Goal: Task Accomplishment & Management: Manage account settings

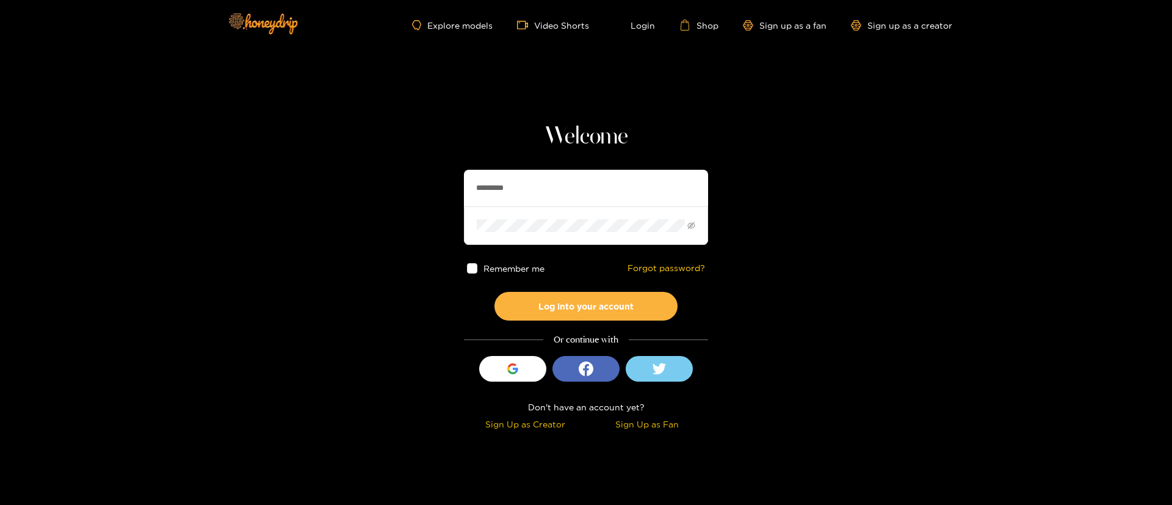
click at [514, 195] on input "*********" at bounding box center [586, 188] width 244 height 37
paste input "text"
type input "*****"
click at [494, 292] on button "Log into your account" at bounding box center [585, 306] width 183 height 29
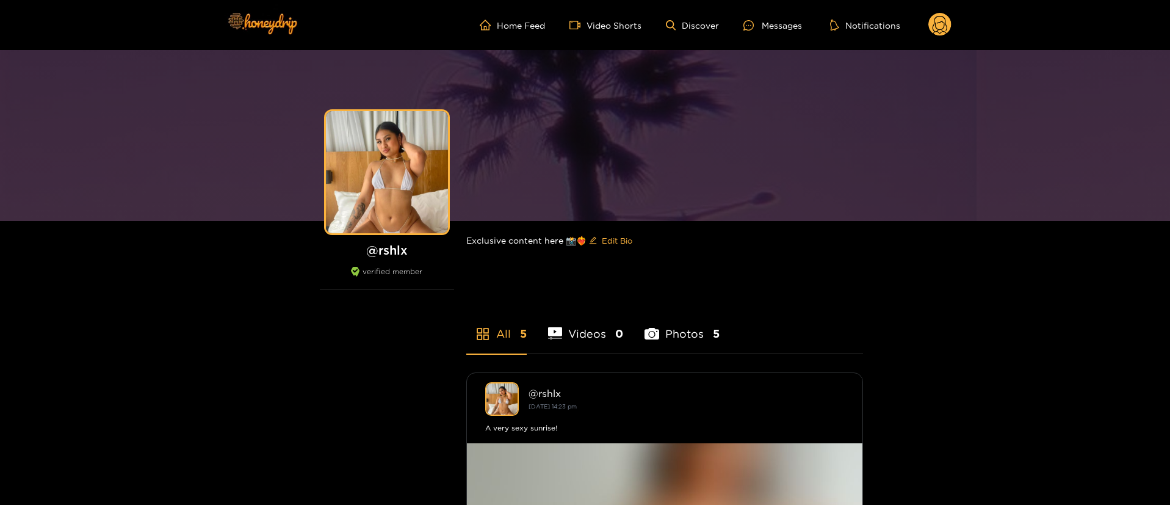
click at [938, 30] on icon at bounding box center [939, 26] width 15 height 21
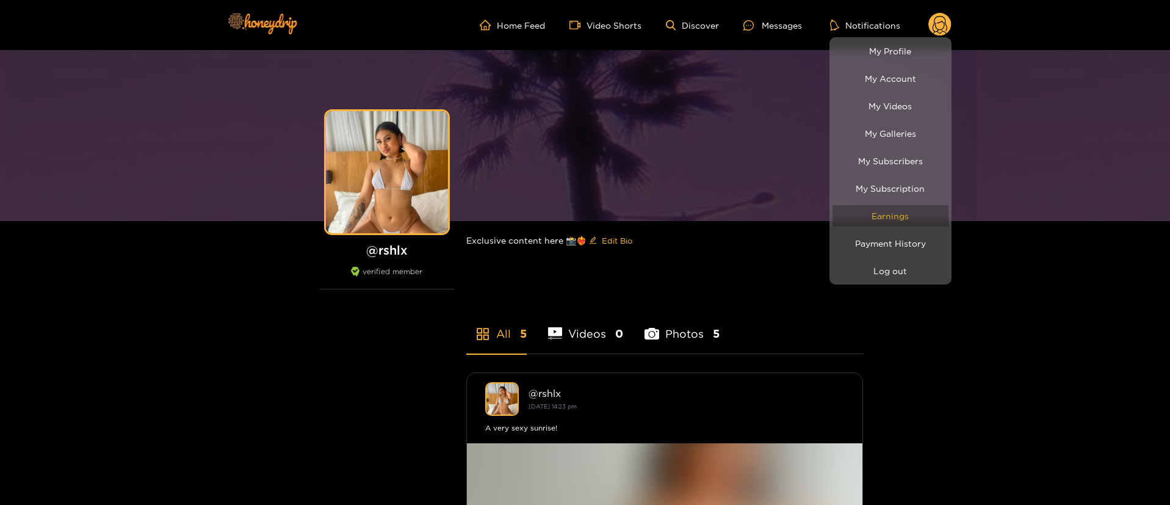
click at [908, 207] on link "Earnings" at bounding box center [890, 215] width 116 height 21
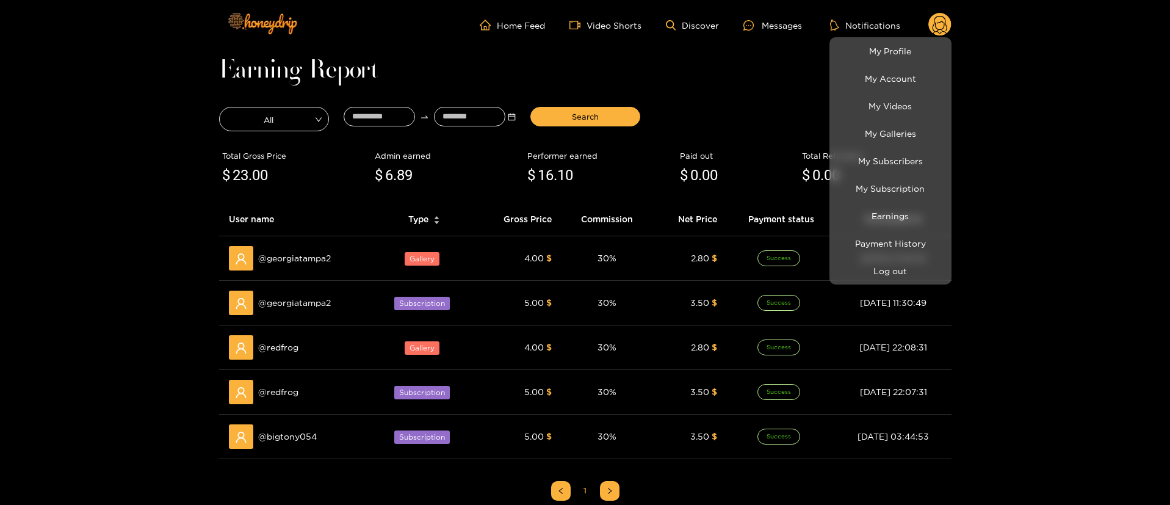
click at [71, 254] on div at bounding box center [585, 252] width 1170 height 505
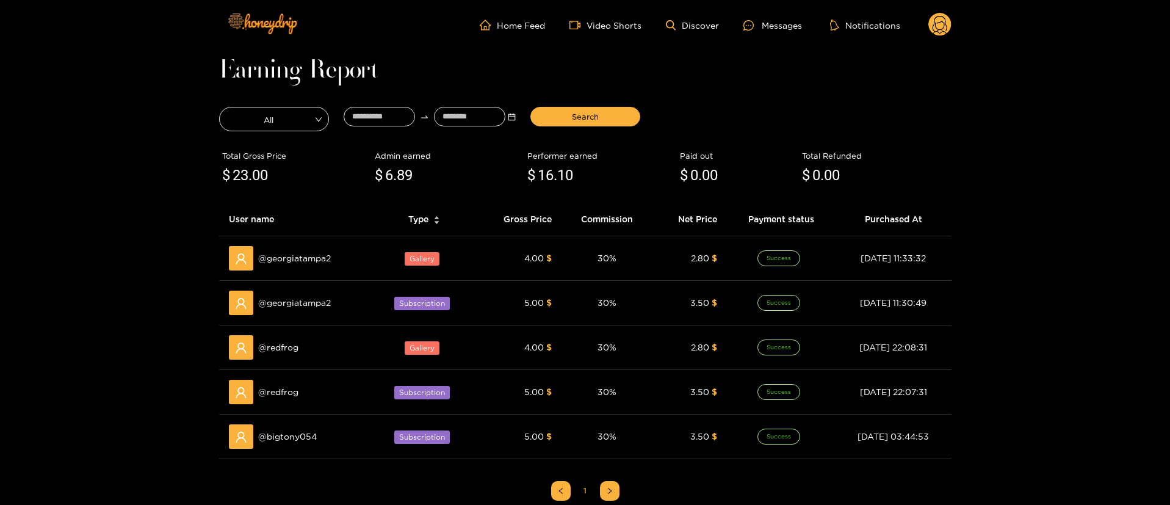
click at [257, 180] on span ".00" at bounding box center [258, 175] width 20 height 17
copy div "$ 23 .00"
click at [557, 173] on span ".10" at bounding box center [563, 175] width 20 height 17
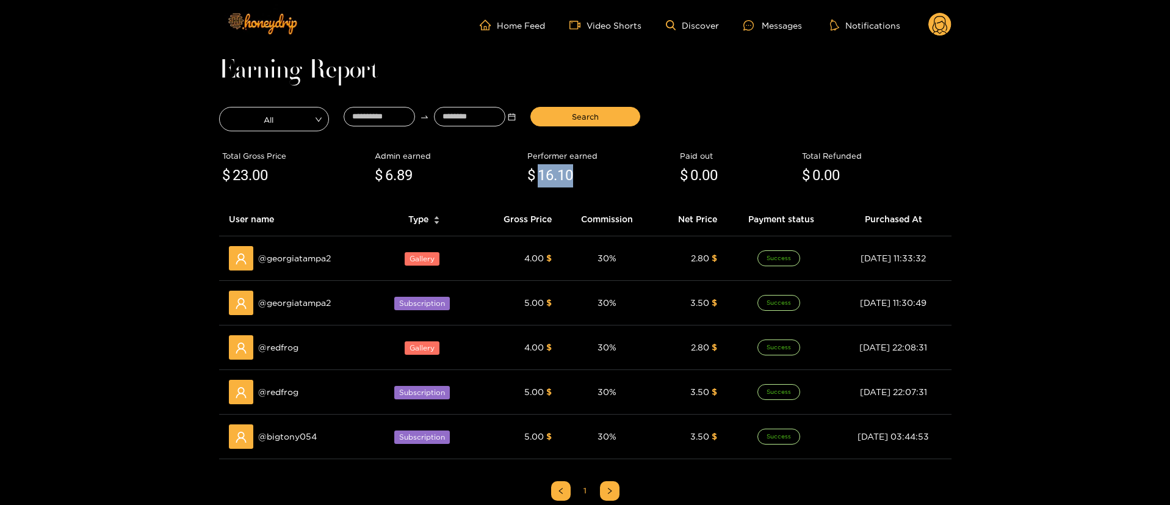
click at [556, 173] on span ".10" at bounding box center [563, 175] width 20 height 17
copy div "$ 16 .10"
click at [934, 11] on div "Home Feed Video Shorts Discover Messages Notifications 0 videos discover messag…" at bounding box center [585, 25] width 732 height 50
click at [932, 32] on circle at bounding box center [939, 24] width 23 height 23
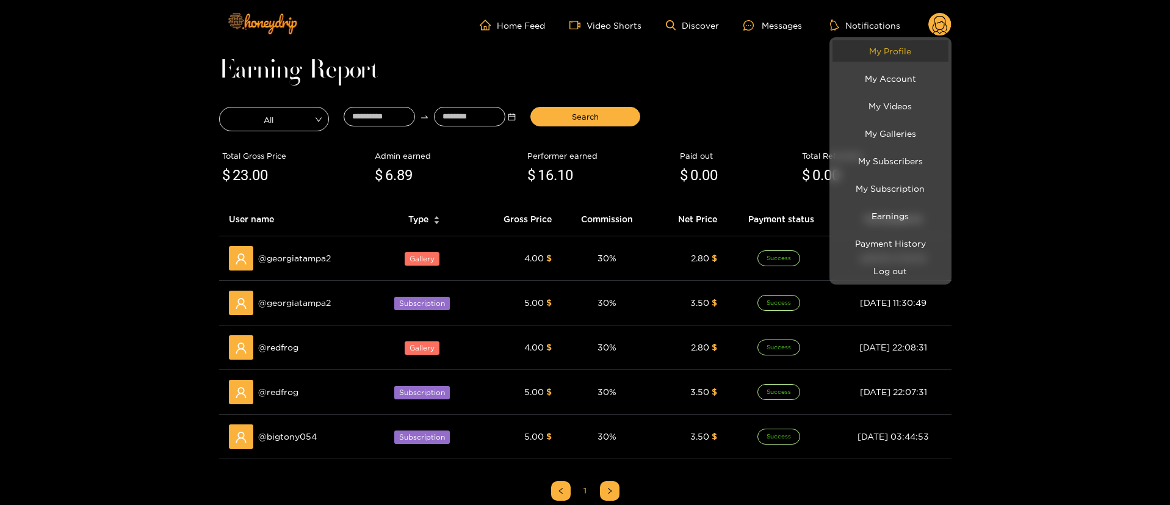
click at [917, 52] on link "My Profile" at bounding box center [890, 50] width 116 height 21
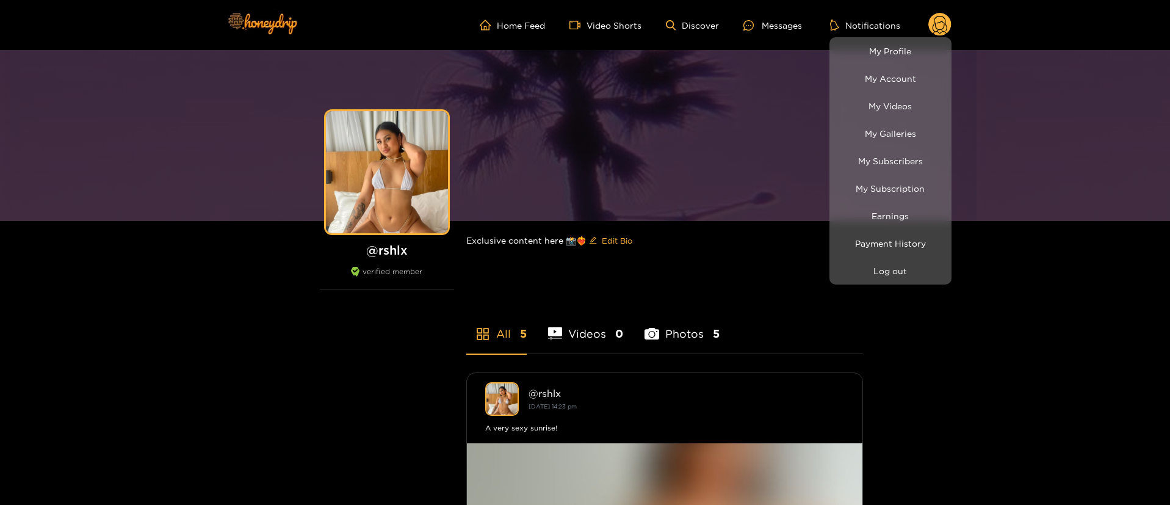
click at [796, 277] on div at bounding box center [585, 252] width 1170 height 505
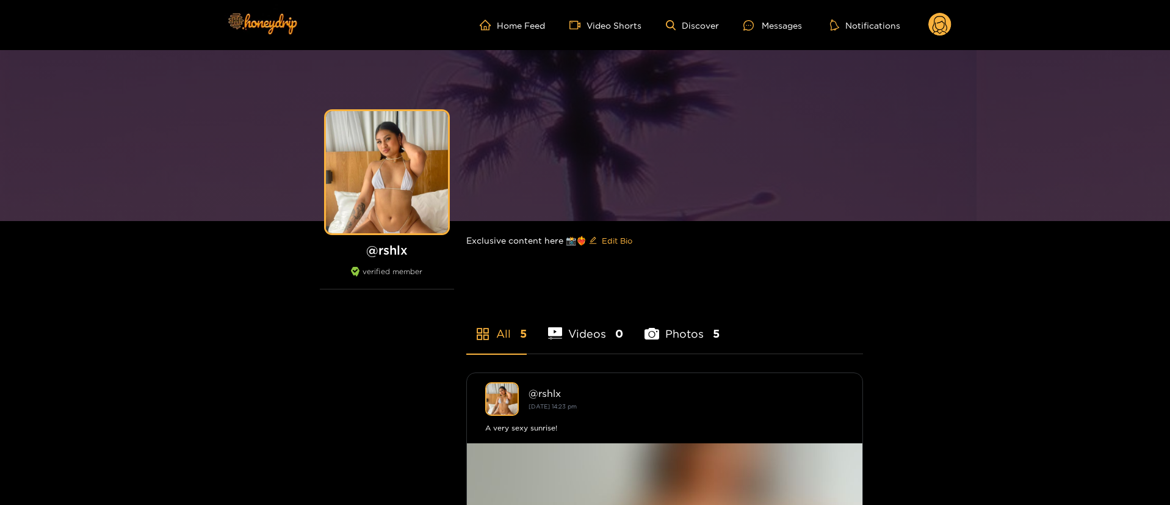
click at [936, 35] on circle at bounding box center [939, 24] width 23 height 23
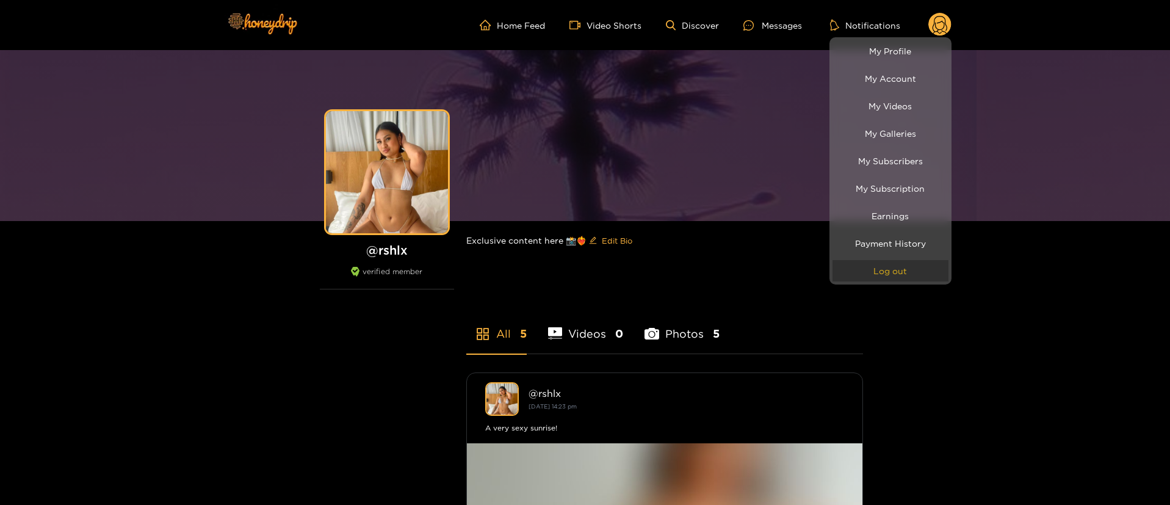
click at [904, 267] on button "Log out" at bounding box center [890, 270] width 116 height 21
